Goal: Find specific page/section: Find specific page/section

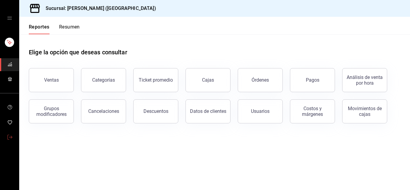
click at [9, 135] on icon "mailbox folders" at bounding box center [10, 137] width 5 height 5
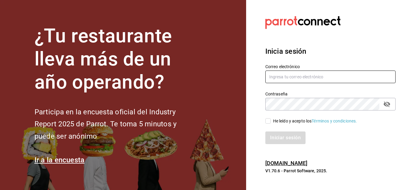
type input "[PERSON_NAME][EMAIL_ADDRESS][DOMAIN_NAME]"
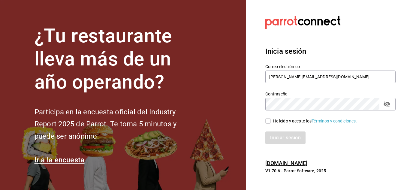
click at [268, 117] on div "He leído y acepto los Términos y condiciones." at bounding box center [326, 117] width 137 height 14
click at [268, 120] on input "He leído y acepto los Términos y condiciones." at bounding box center [267, 120] width 5 height 5
checkbox input "true"
click at [279, 140] on button "Iniciar sesión" at bounding box center [285, 137] width 41 height 13
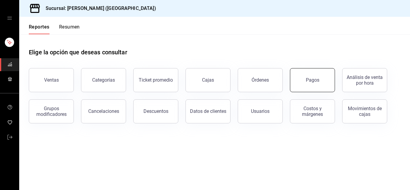
click at [296, 92] on div "Ventas Categorías Ticket promedio Cajas Órdenes Pagos Análisis de venta por hor…" at bounding box center [211, 92] width 379 height 62
click at [302, 86] on button "Pagos" at bounding box center [312, 80] width 45 height 24
